Goal: Find specific page/section: Find specific page/section

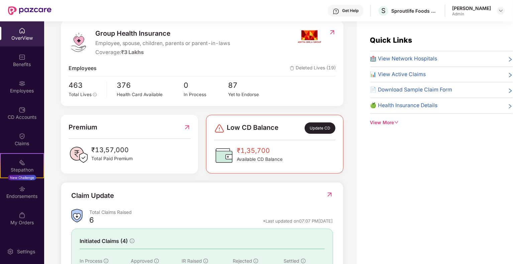
scroll to position [100, 0]
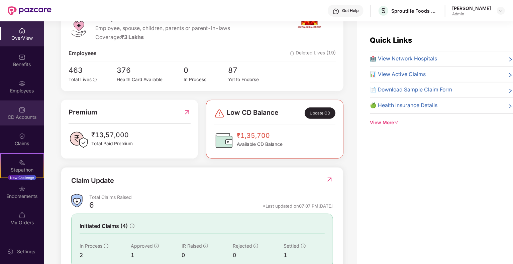
click at [23, 118] on div "CD Accounts" at bounding box center [22, 117] width 44 height 7
